Goal: Information Seeking & Learning: Learn about a topic

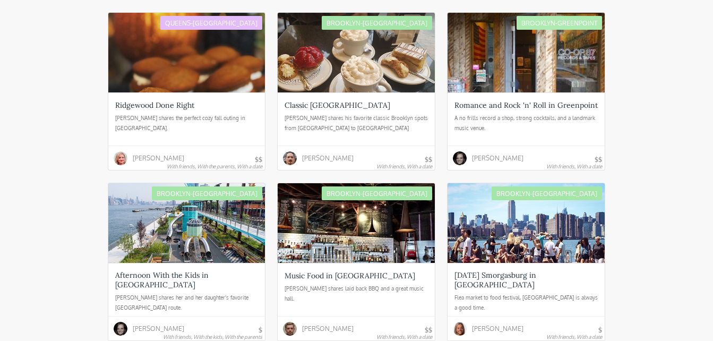
scroll to position [913, 0]
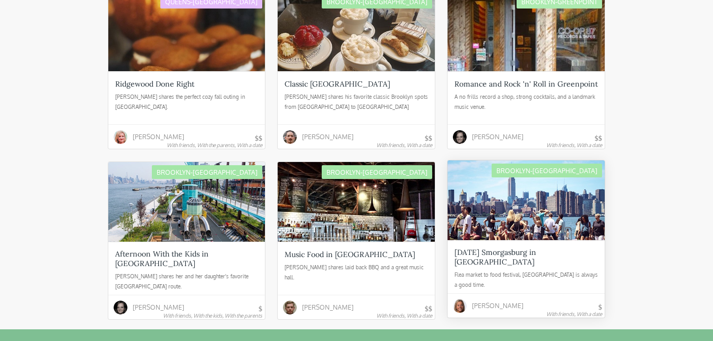
click at [552, 247] on div "[DATE] Smorgasburg in [GEOGRAPHIC_DATA]" at bounding box center [525, 256] width 143 height 19
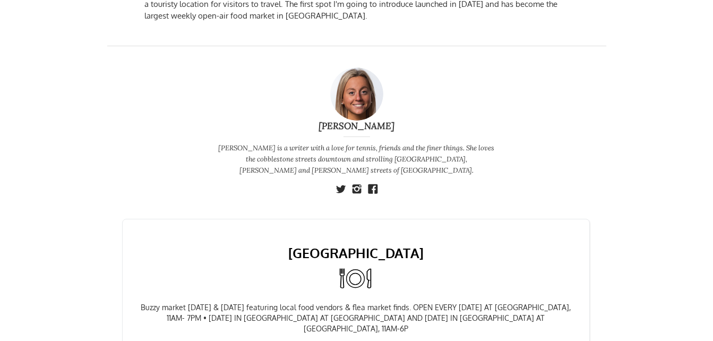
scroll to position [297, 0]
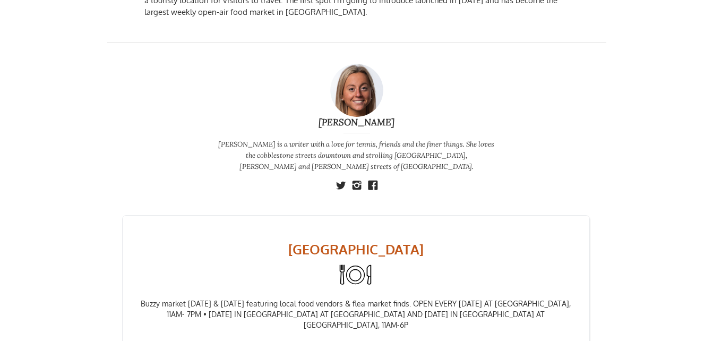
click at [357, 241] on link "[GEOGRAPHIC_DATA]" at bounding box center [356, 249] width 433 height 16
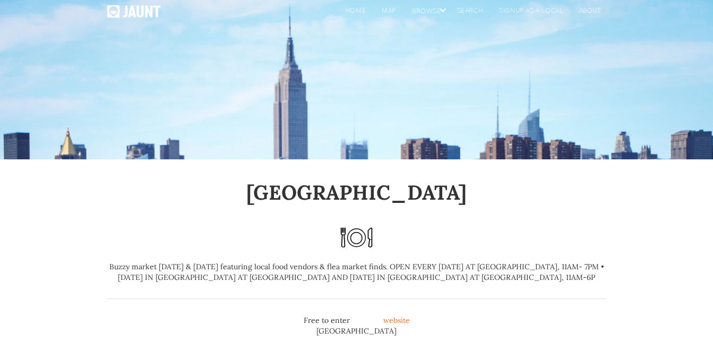
click at [416, 312] on div "Smorgasburg Buzzy market [DATE] & [DATE] featuring local food vendors & flea ma…" at bounding box center [356, 266] width 499 height 172
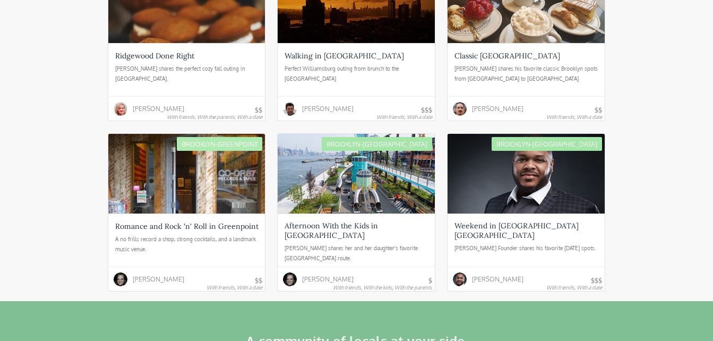
scroll to position [948, 0]
